Goal: Information Seeking & Learning: Learn about a topic

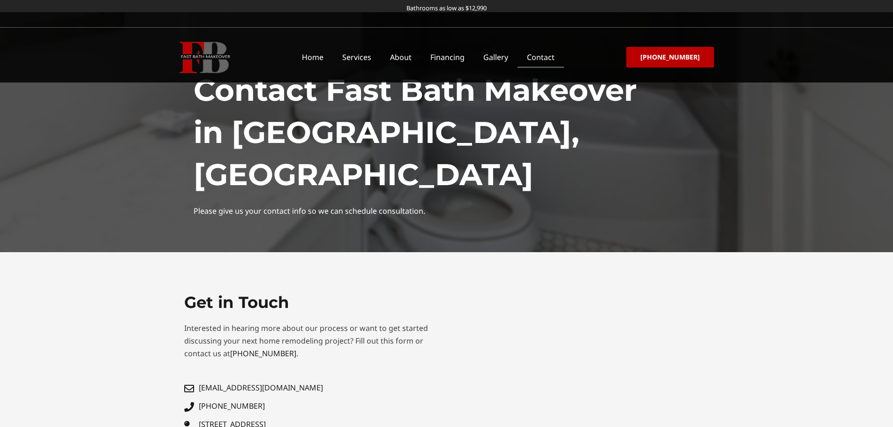
click at [210, 55] on img at bounding box center [205, 57] width 51 height 31
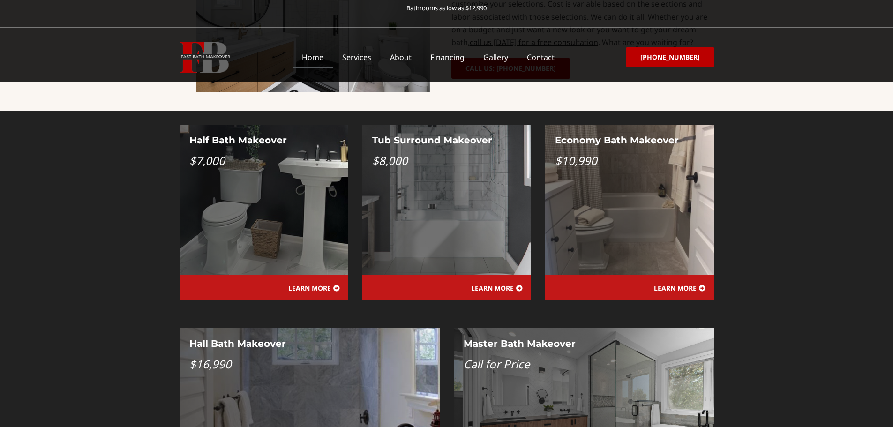
scroll to position [562, 0]
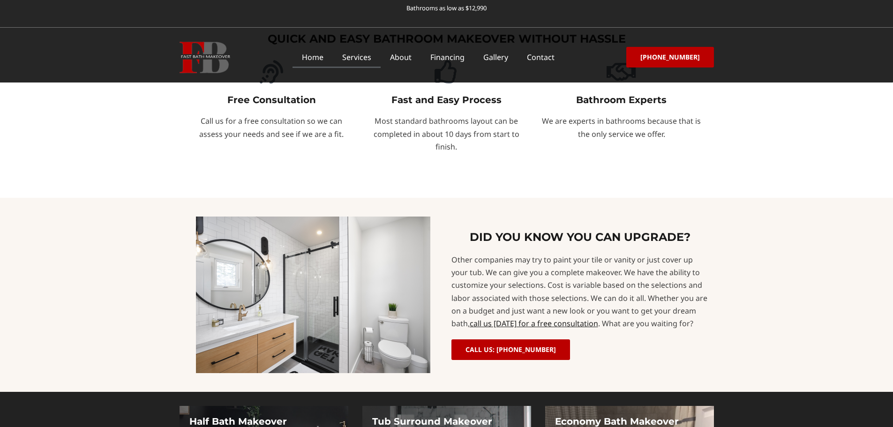
click at [364, 63] on link "Services" at bounding box center [357, 57] width 48 height 22
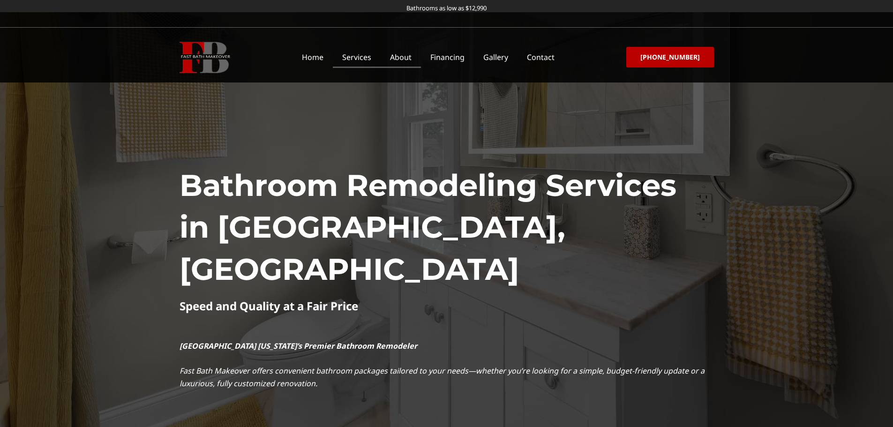
click at [401, 57] on link "About" at bounding box center [401, 57] width 40 height 22
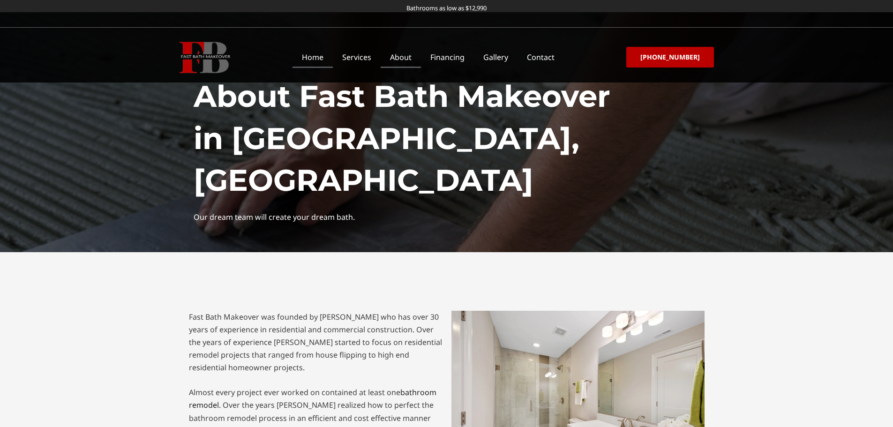
click at [325, 56] on link "Home" at bounding box center [312, 57] width 40 height 22
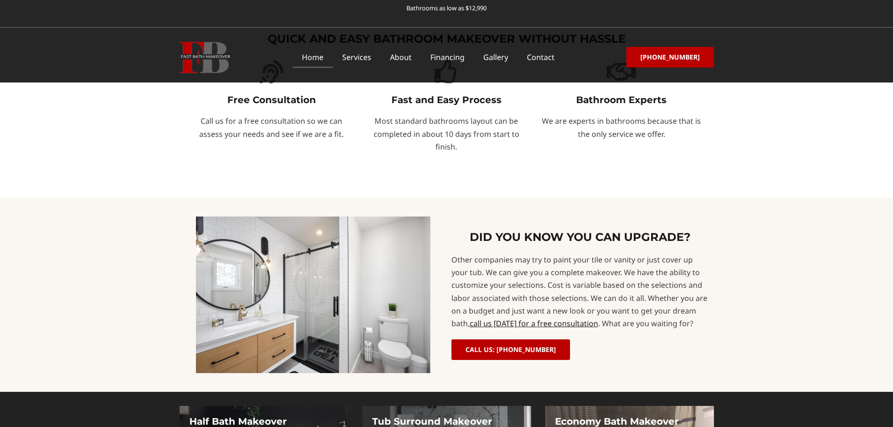
scroll to position [703, 0]
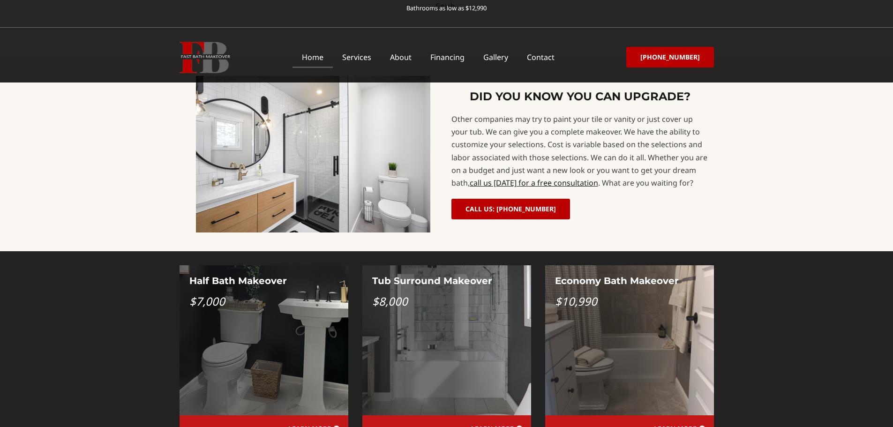
click at [434, 287] on div "Tub Surround Makeover $8,000" at bounding box center [446, 340] width 169 height 150
click at [481, 426] on span "LEARN MORE" at bounding box center [492, 429] width 43 height 7
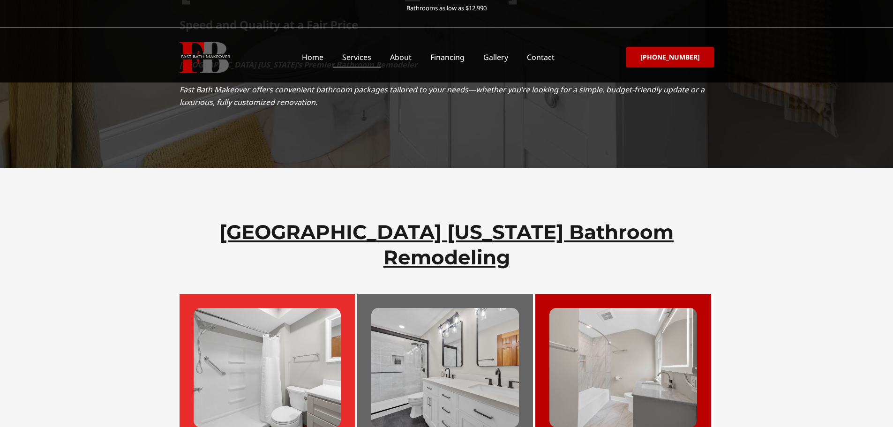
scroll to position [422, 0]
